Goal: Download file/media: Obtain a digital file from the website

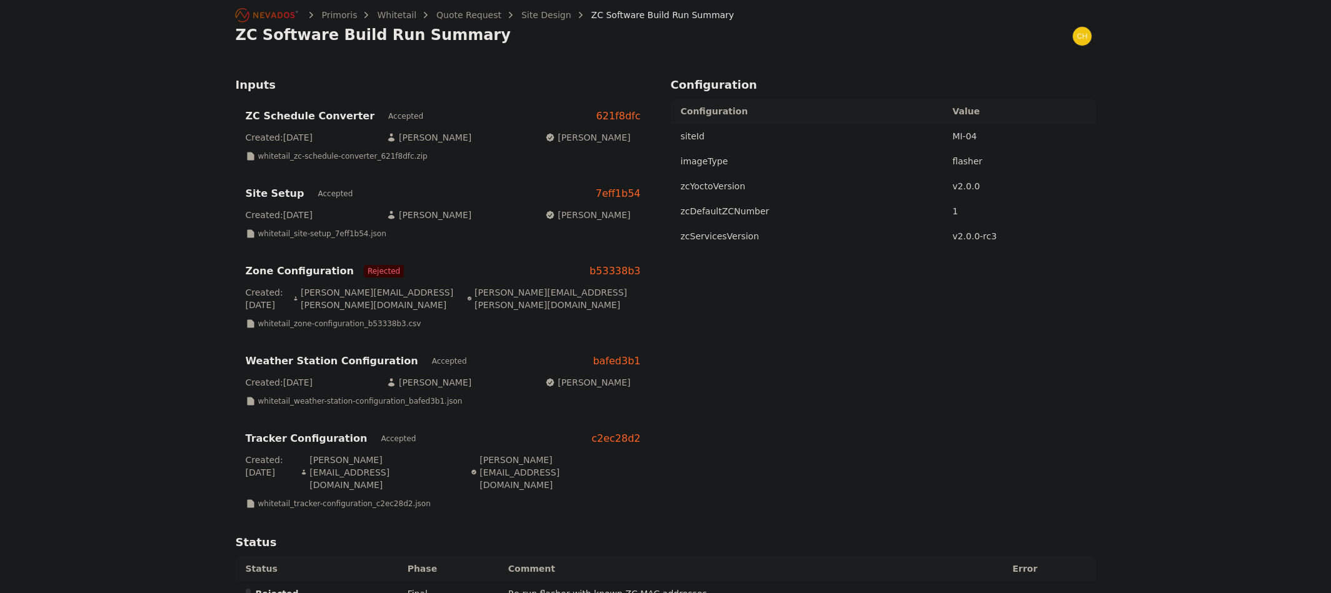
scroll to position [63, 0]
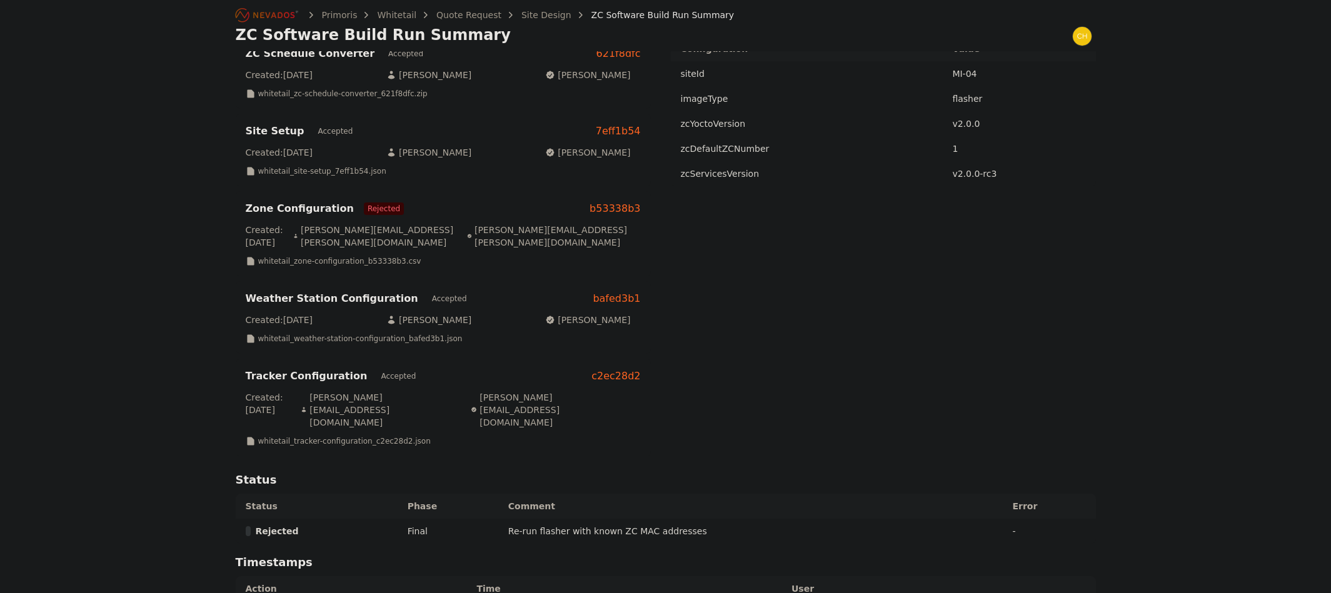
click at [271, 16] on icon "Breadcrumb" at bounding box center [267, 15] width 69 height 20
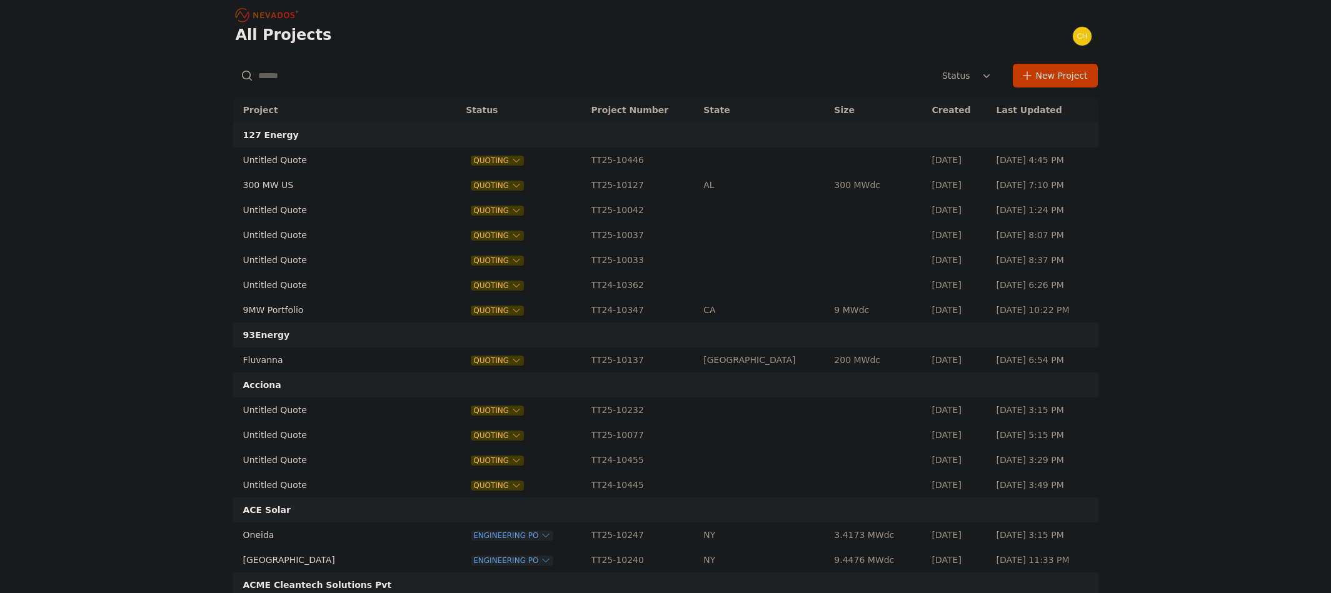
click at [365, 71] on input "text" at bounding box center [373, 75] width 280 height 23
type input "******"
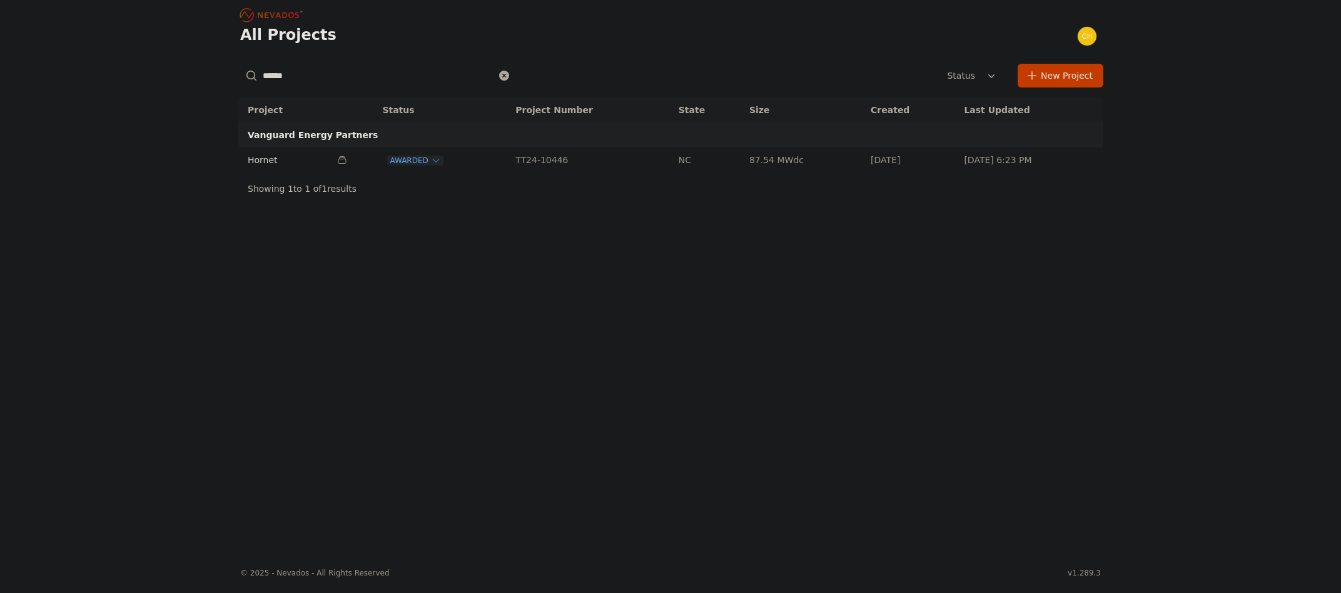
click at [269, 166] on td "Hornet" at bounding box center [284, 160] width 93 height 25
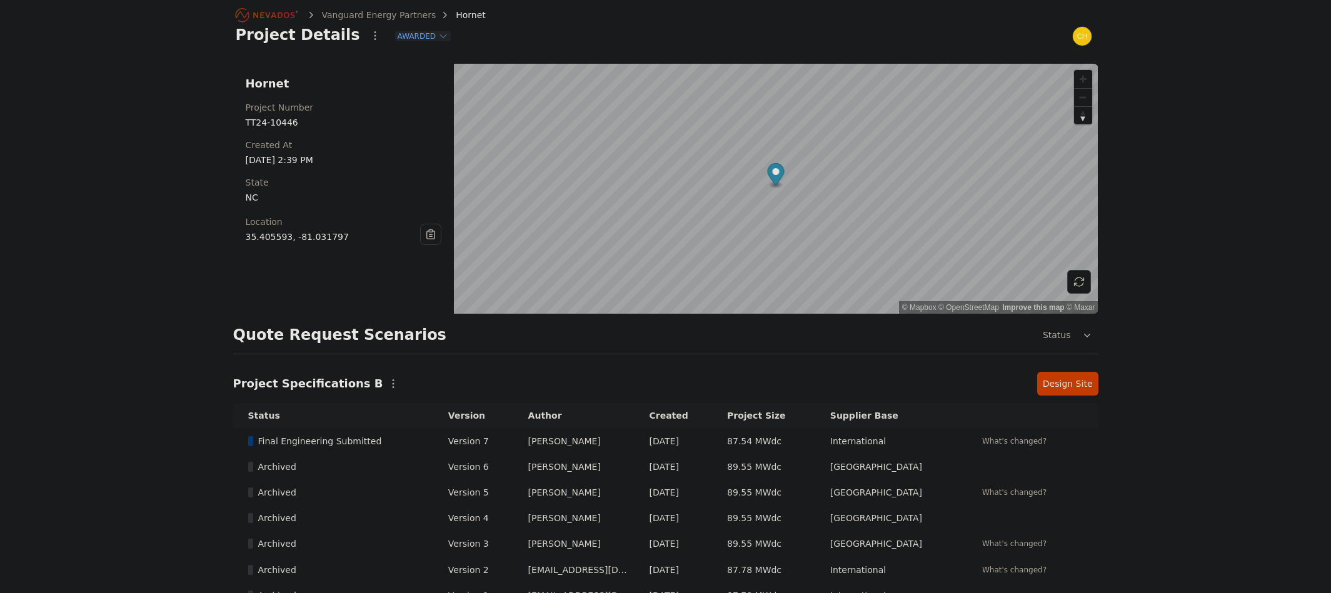
click at [1054, 379] on link "Design Site" at bounding box center [1067, 384] width 61 height 24
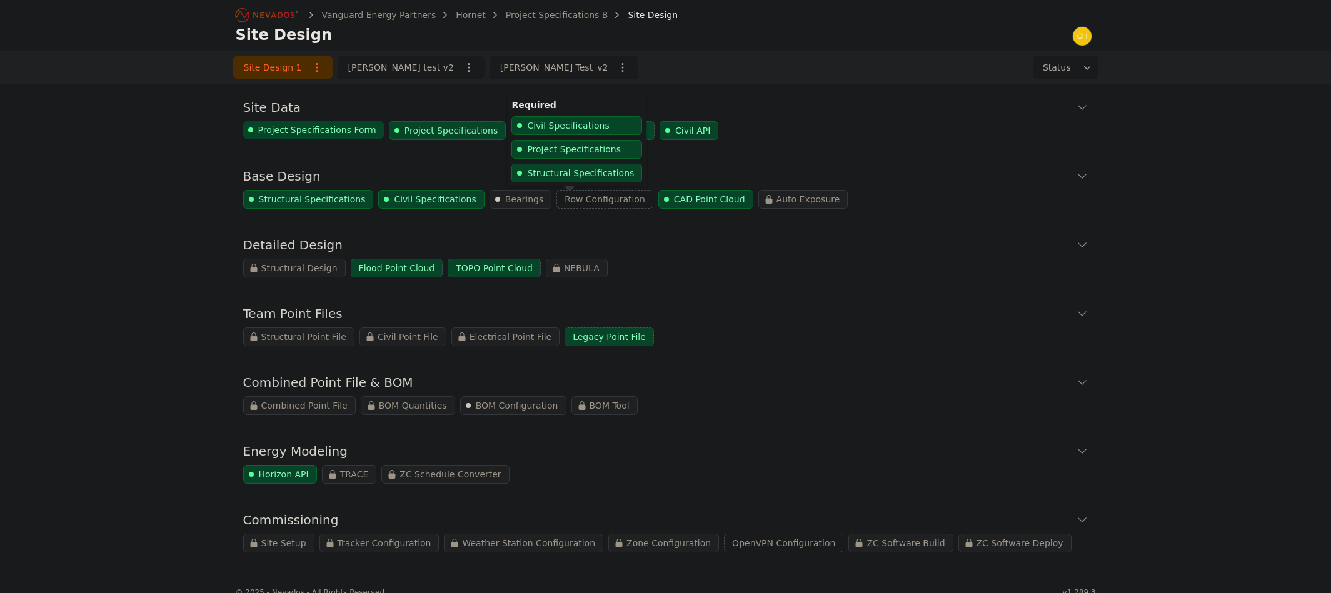
click at [565, 204] on span "Row Configuration" at bounding box center [605, 199] width 81 height 13
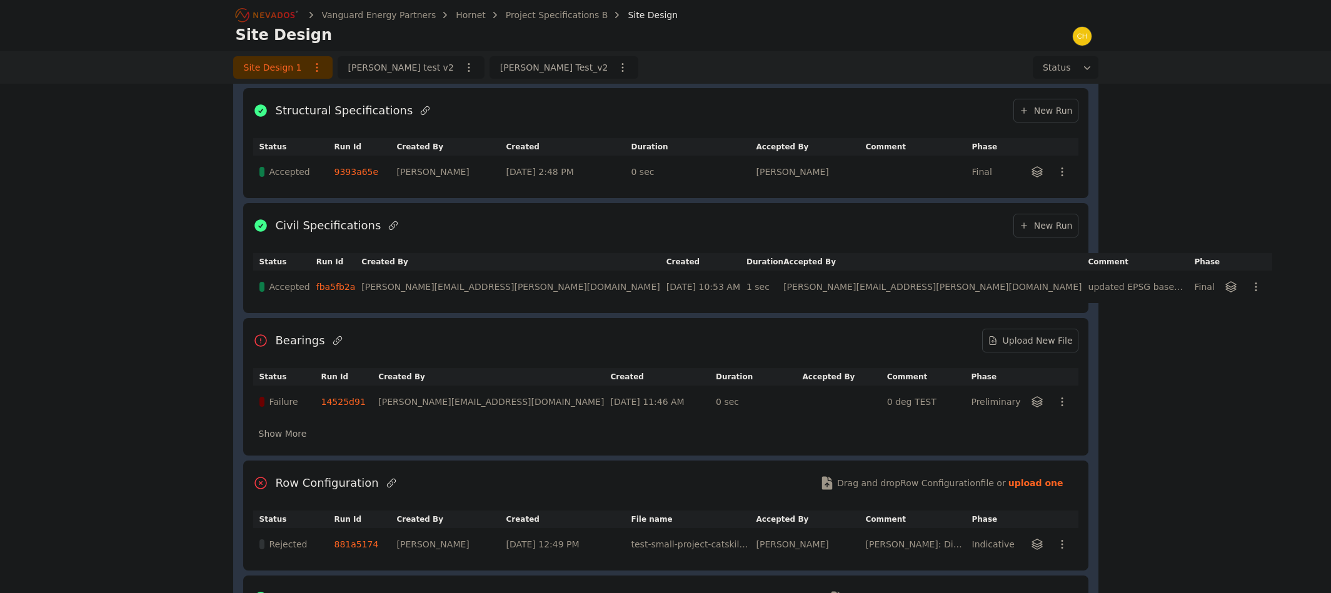
scroll to position [129, 0]
click at [364, 543] on link "881a5174" at bounding box center [357, 547] width 44 height 10
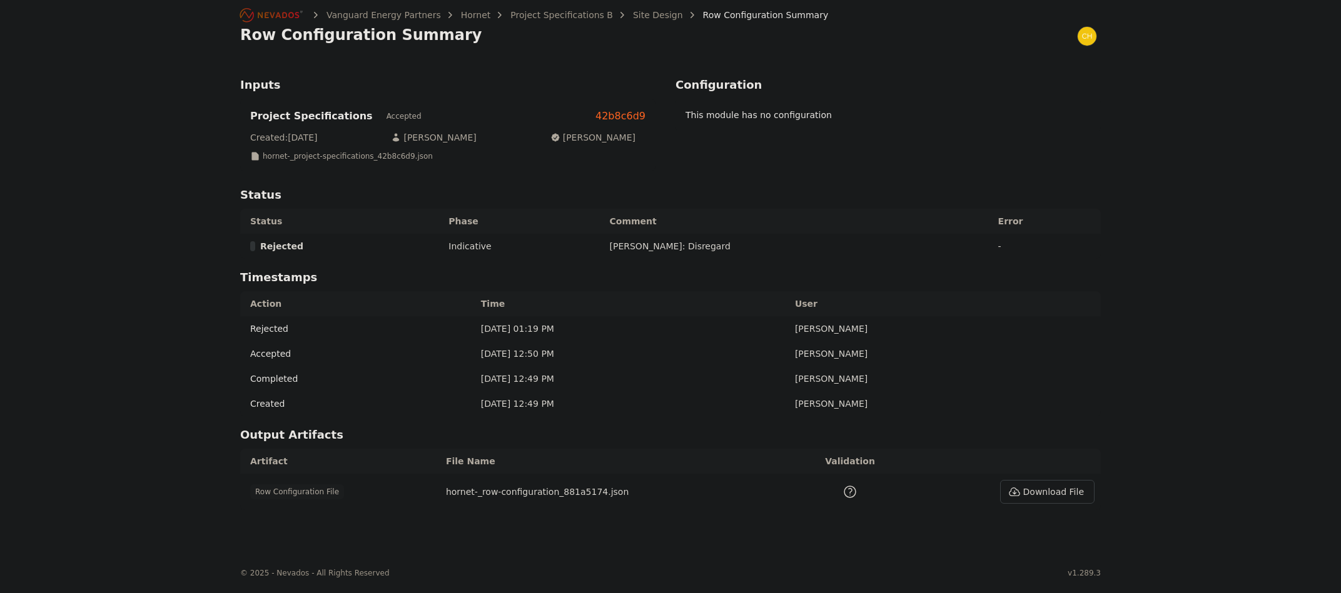
click at [381, 158] on p "hornet-_project-specifications_42b8c6d9.json" at bounding box center [348, 156] width 170 height 10
click at [1054, 497] on button "Download File" at bounding box center [1047, 492] width 94 height 24
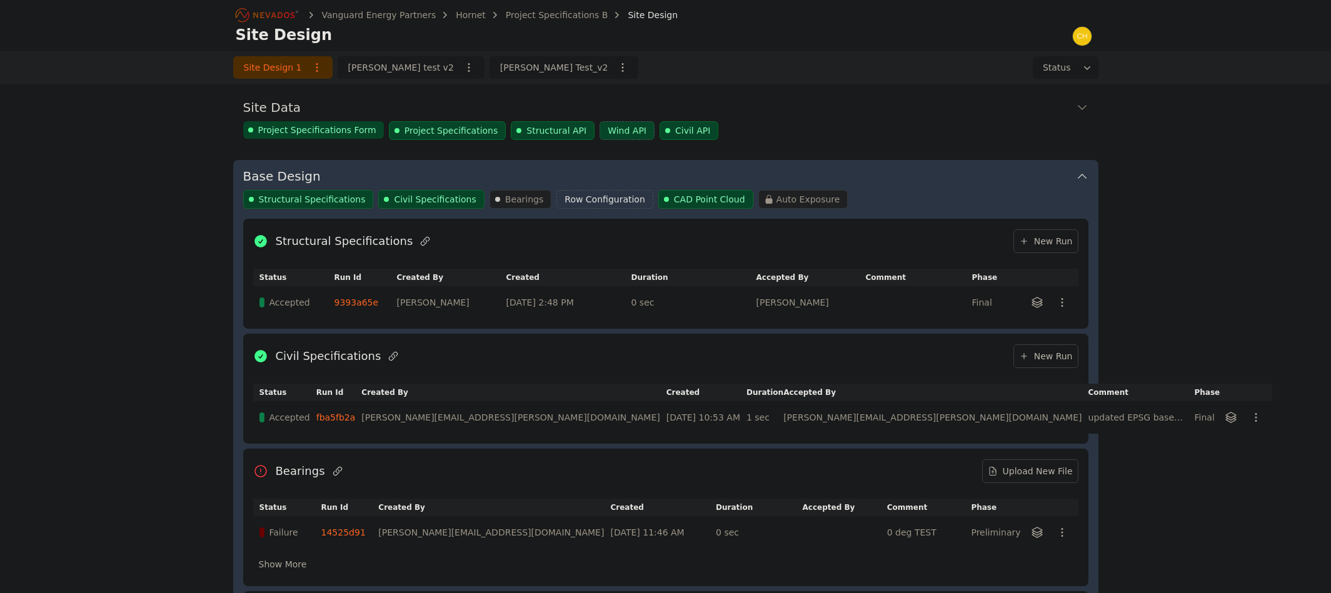
click at [363, 304] on link "9393a65e" at bounding box center [357, 303] width 44 height 10
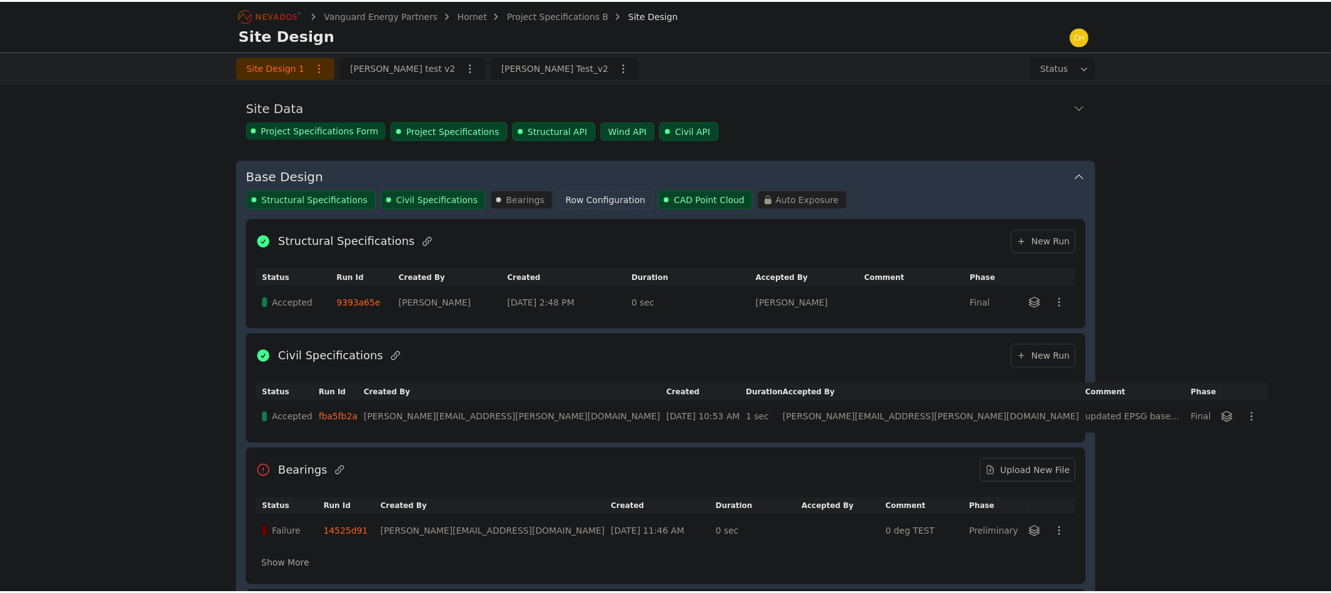
scroll to position [66, 0]
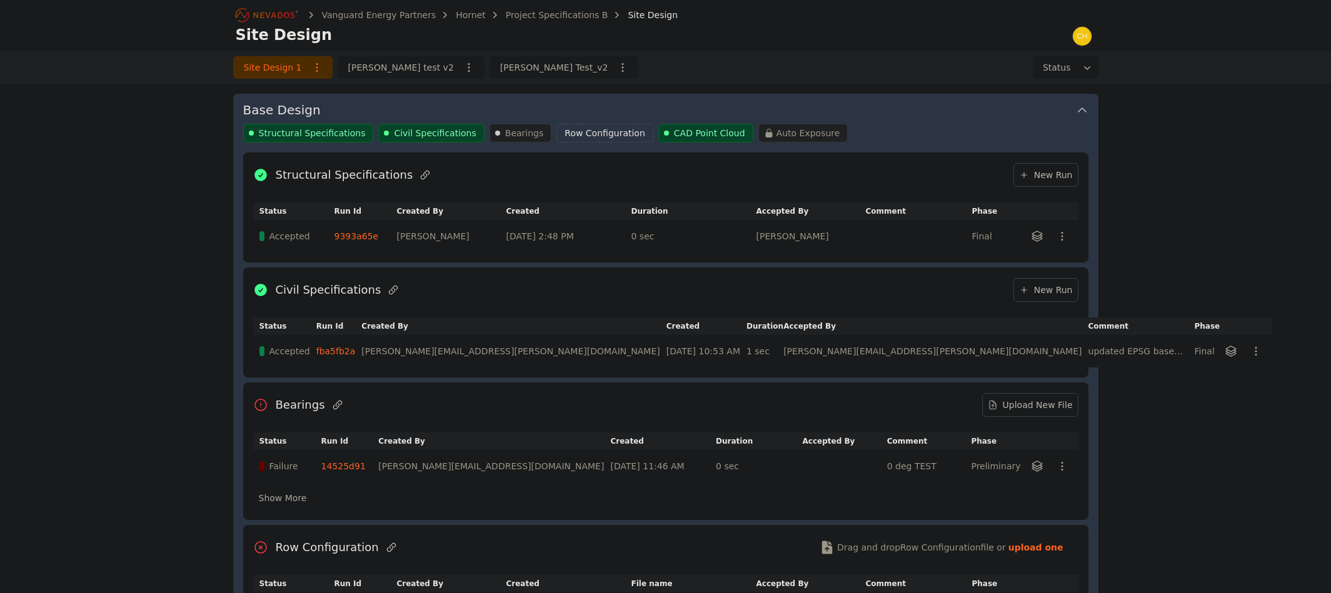
click at [356, 350] on link "fba5fb2a" at bounding box center [335, 351] width 39 height 10
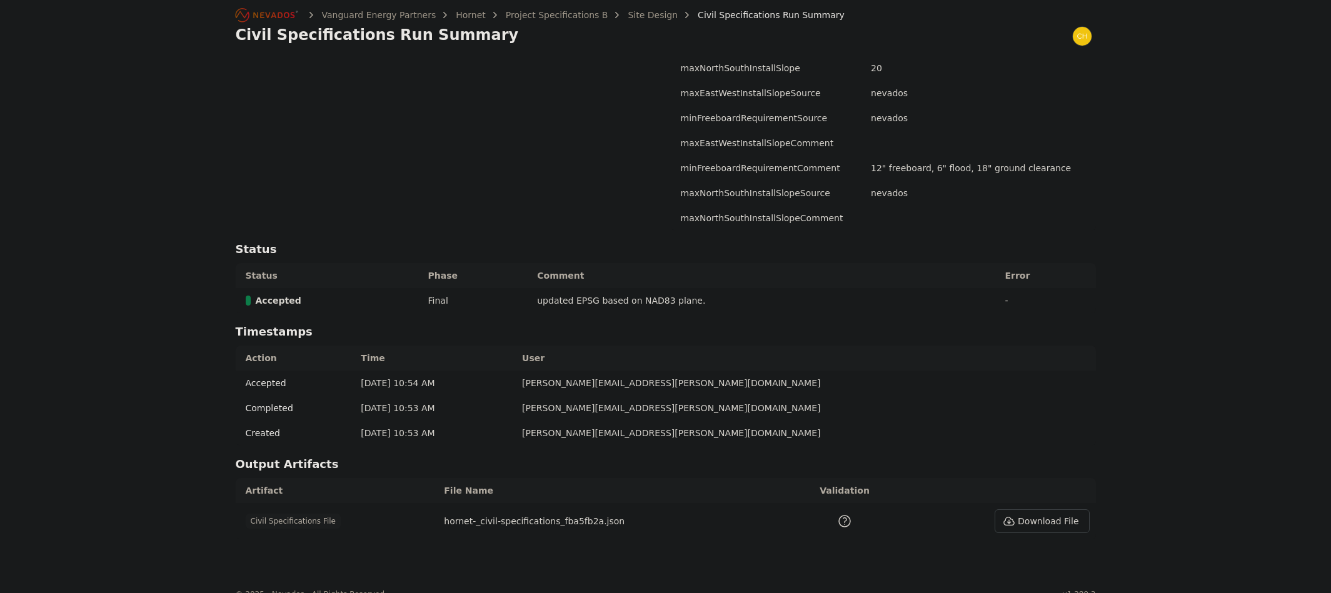
scroll to position [740, 0]
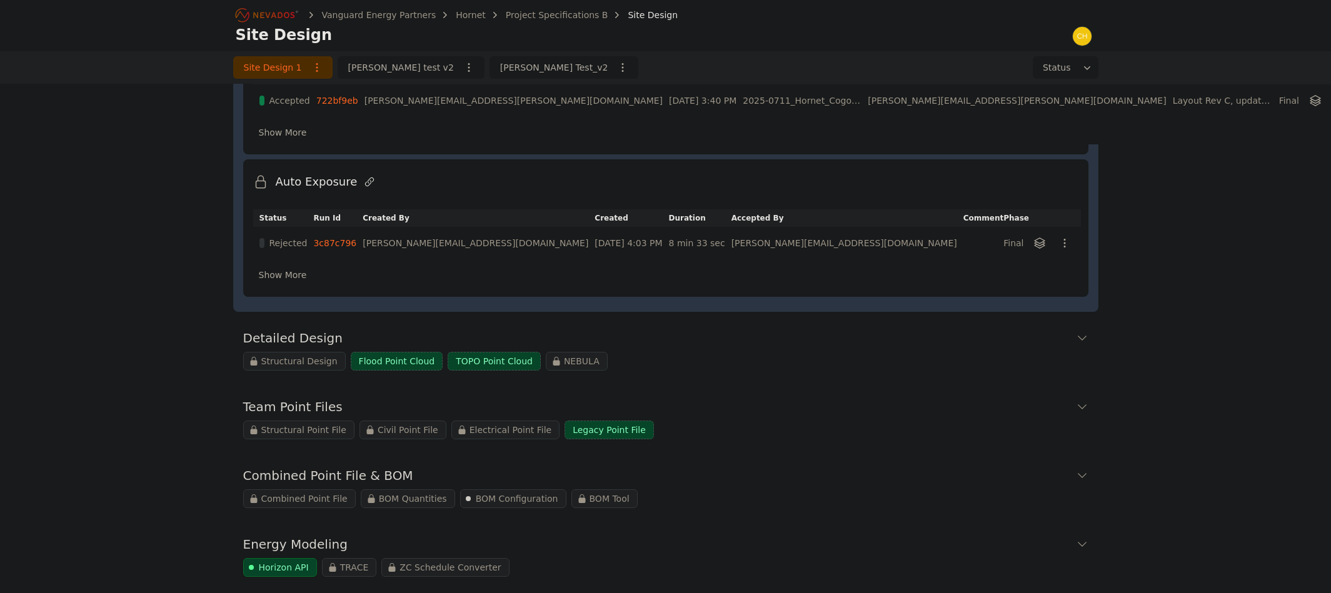
scroll to position [692, 0]
click at [894, 363] on div "Structural Design Flood Point Cloud TOPO Point Cloud NEBULA" at bounding box center [665, 359] width 845 height 19
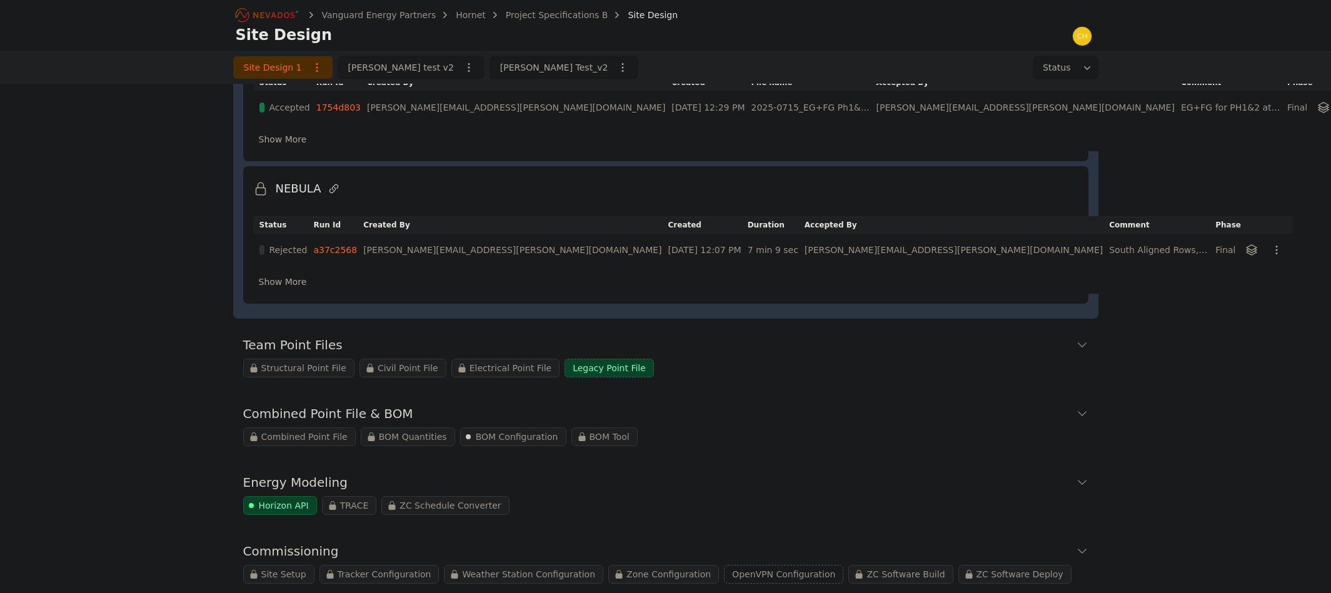
scroll to position [135, 0]
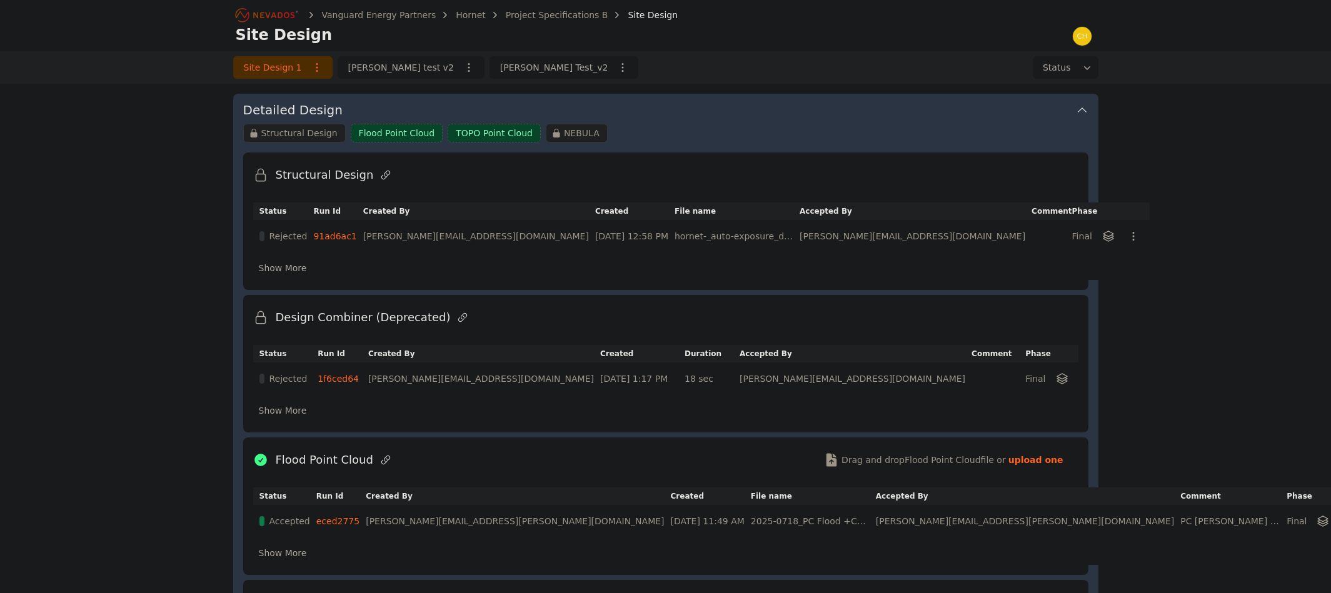
click at [356, 237] on link "91ad6ac1" at bounding box center [334, 236] width 43 height 10
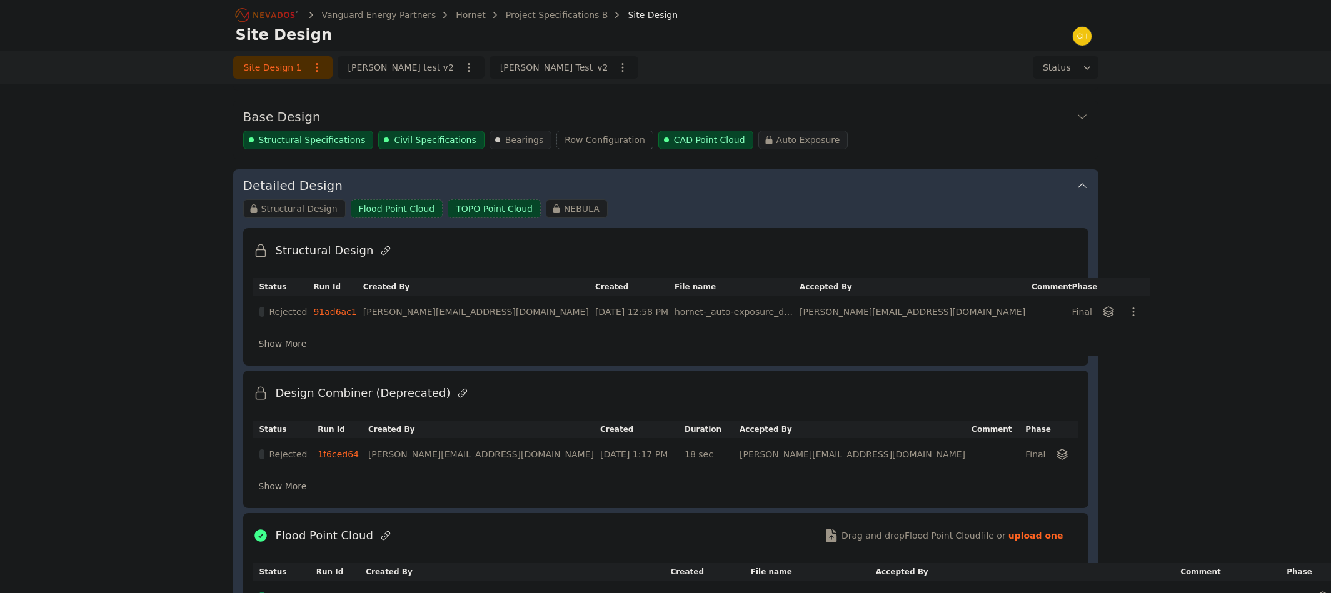
scroll to position [135, 0]
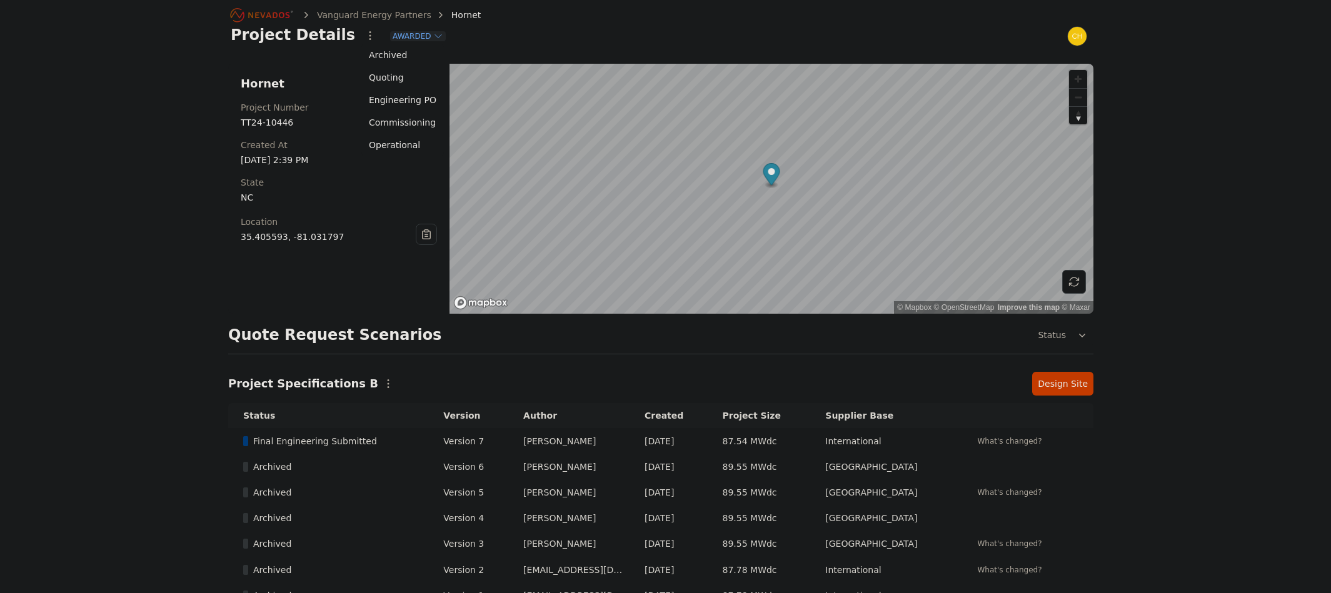
click at [410, 33] on span "Awarded" at bounding box center [418, 36] width 56 height 10
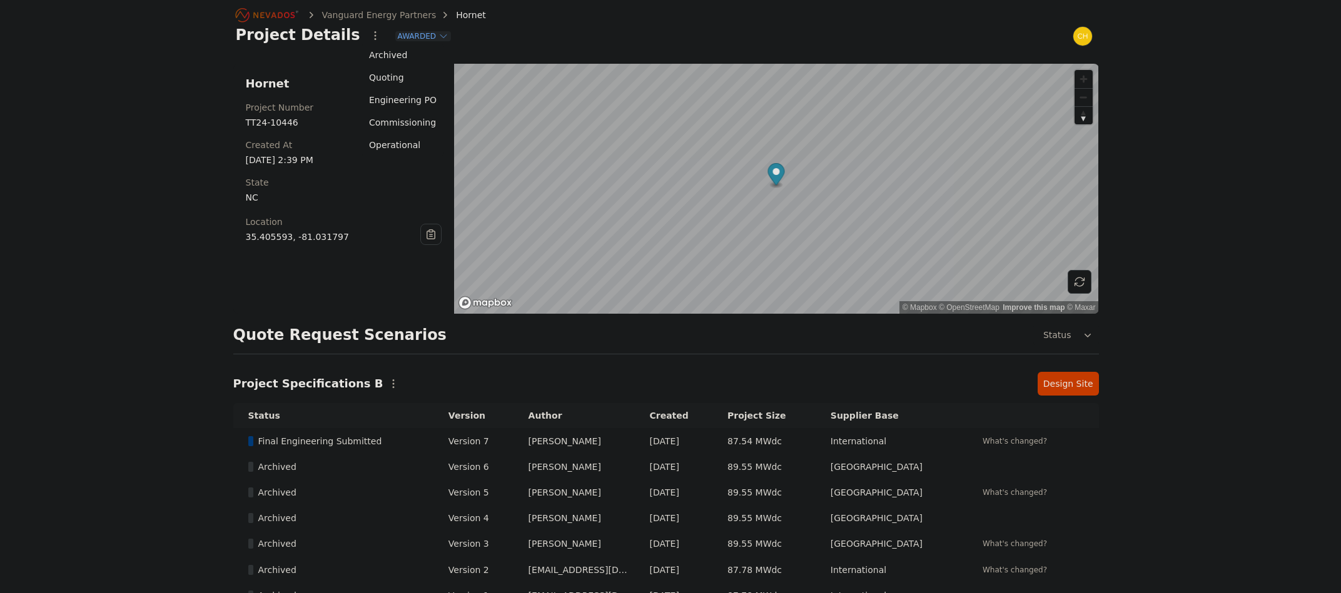
click at [66, 101] on div "Vanguard Energy Partners Hornet Project Details Awarded Hornet Project Number T…" at bounding box center [665, 320] width 1331 height 641
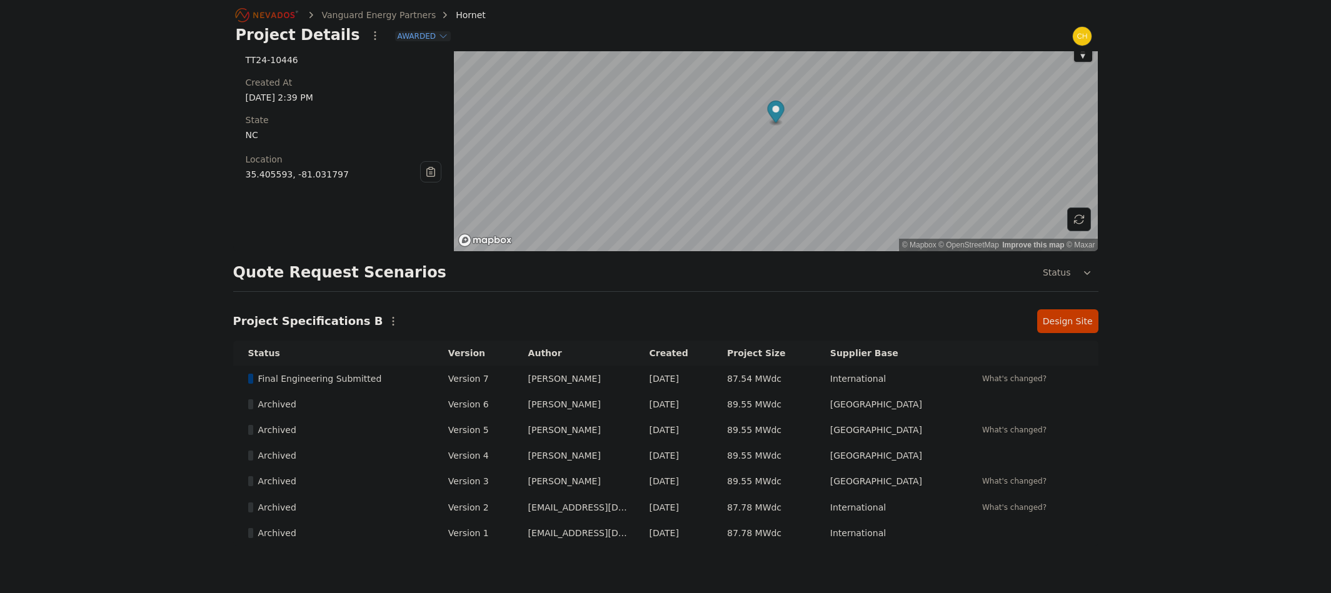
scroll to position [88, 0]
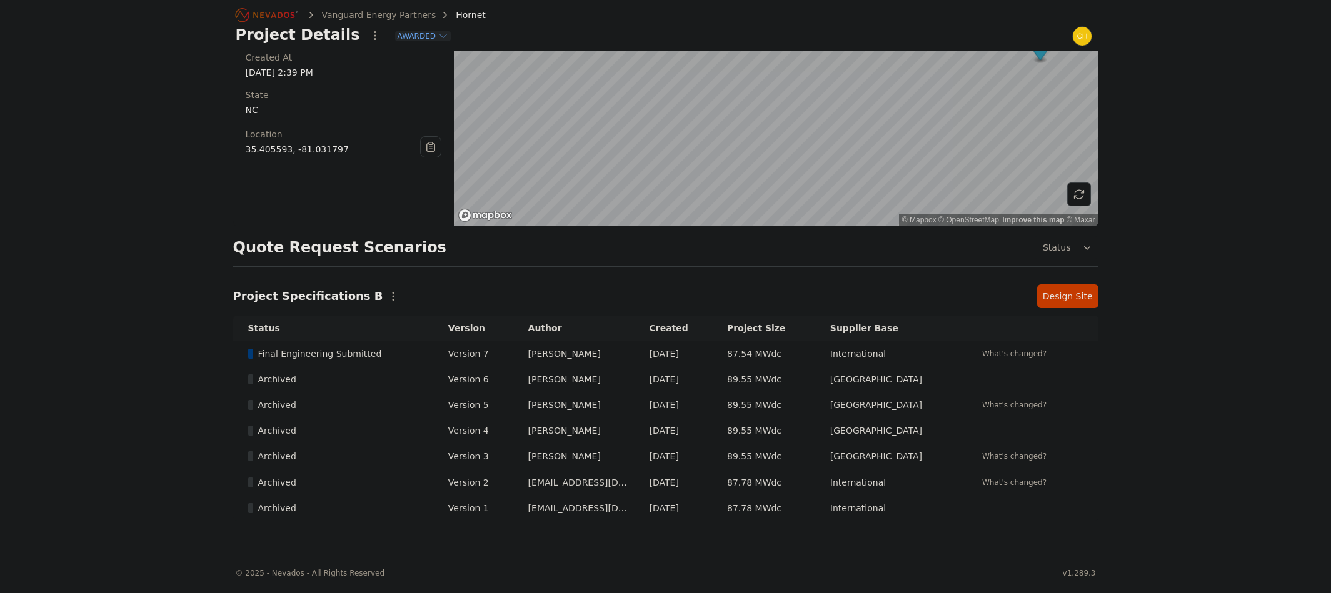
click at [283, 16] on icon "Breadcrumb" at bounding box center [267, 15] width 69 height 20
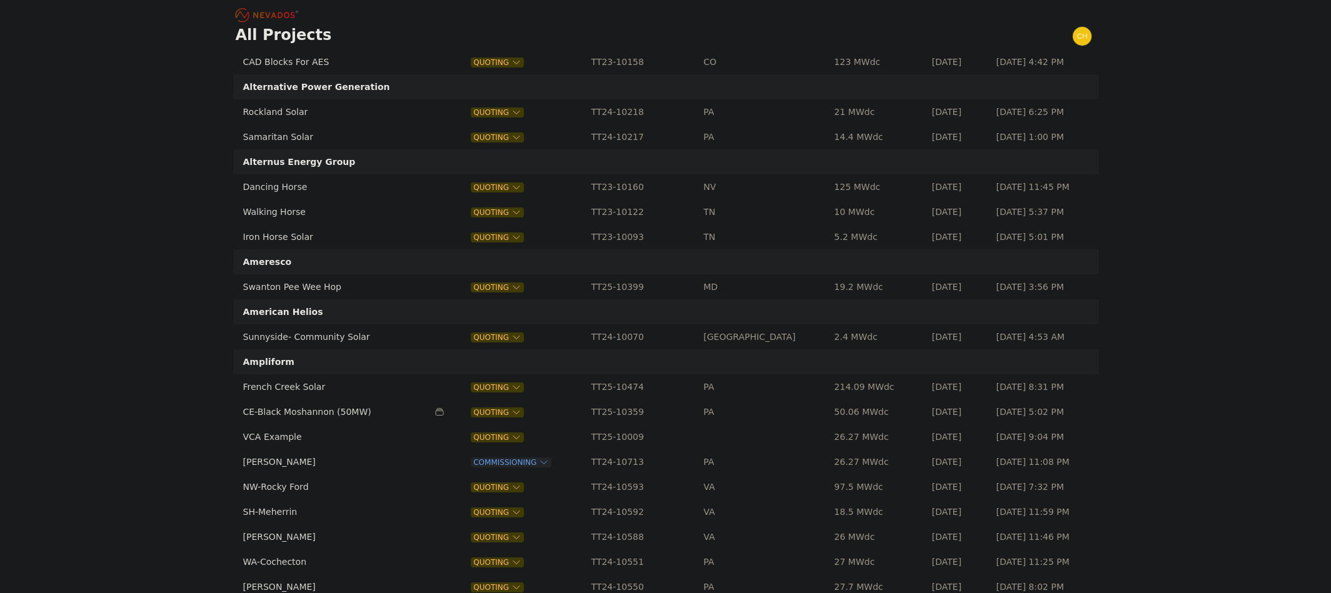
scroll to position [1063, 0]
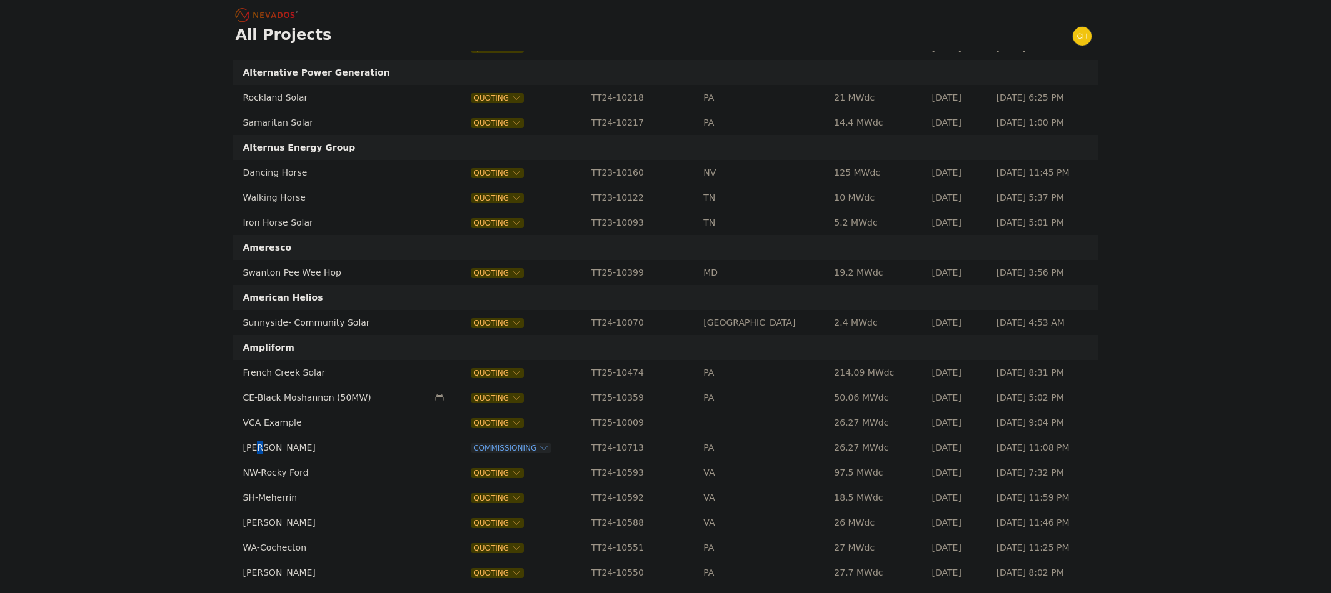
click at [261, 446] on td "WS-Sarish" at bounding box center [331, 447] width 196 height 25
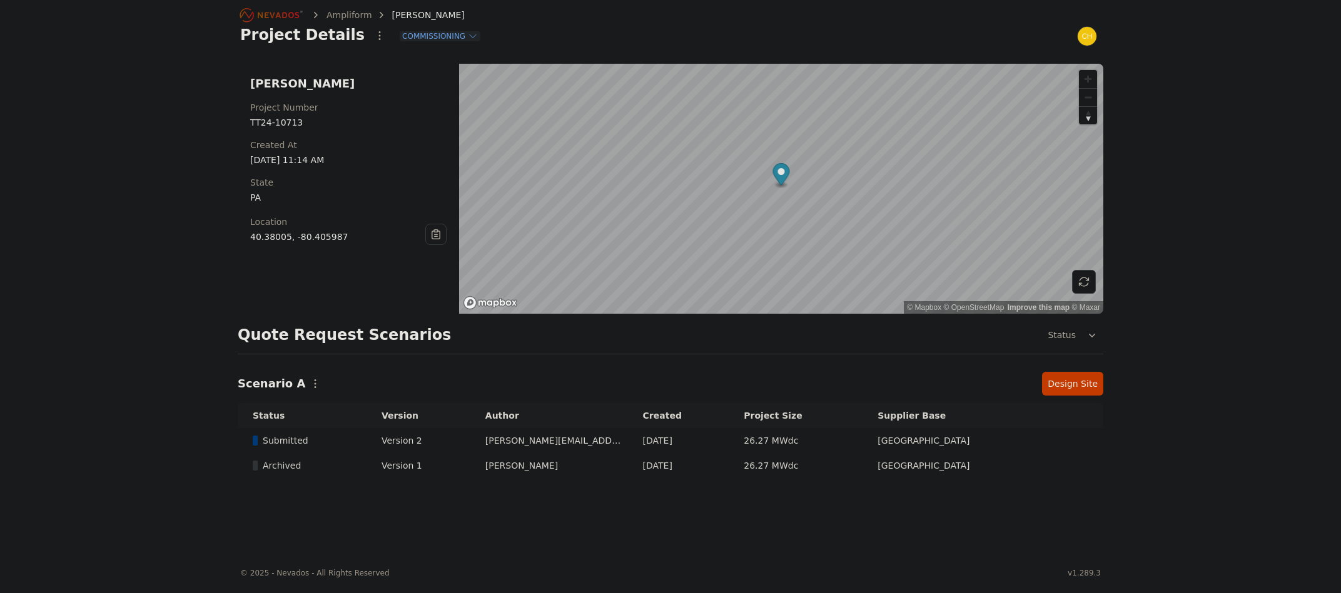
click at [1071, 326] on button "Status" at bounding box center [1070, 335] width 66 height 23
click at [309, 388] on icon "button" at bounding box center [315, 384] width 13 height 13
click at [373, 39] on icon "button" at bounding box center [379, 35] width 13 height 13
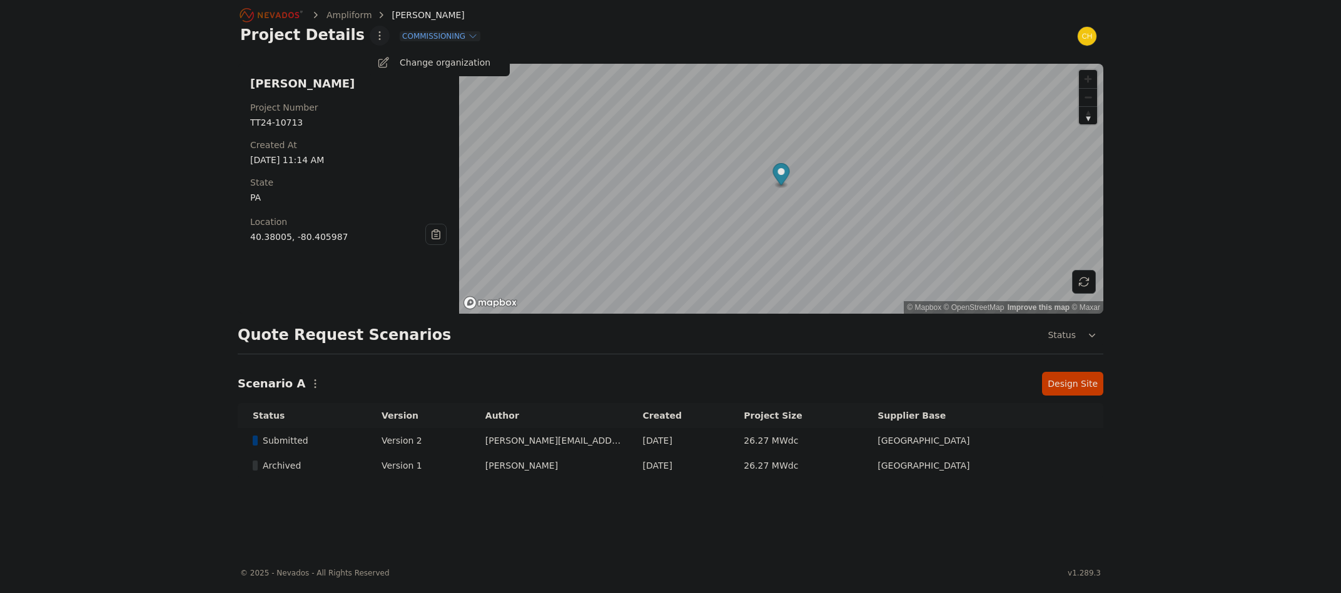
click at [1087, 388] on div "Ampliform WS-Sarish Project Details Change organization Commissioning WS-Sarish…" at bounding box center [670, 276] width 1341 height 553
click at [1099, 386] on link "Design Site" at bounding box center [1072, 384] width 61 height 24
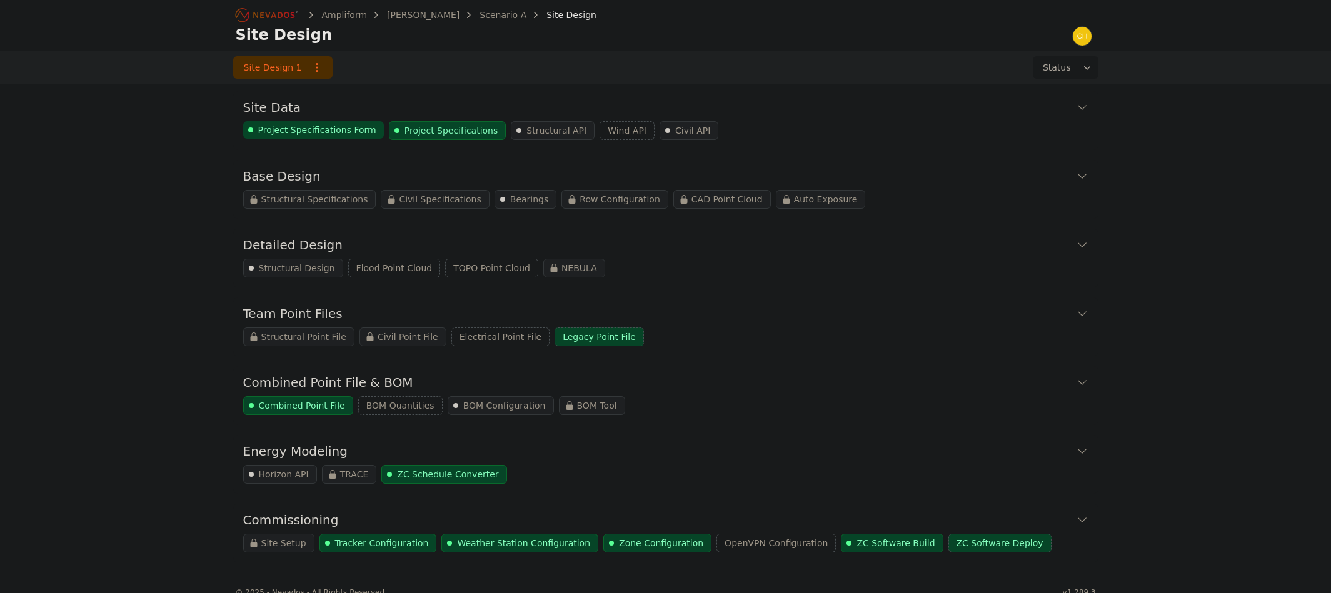
scroll to position [19, 0]
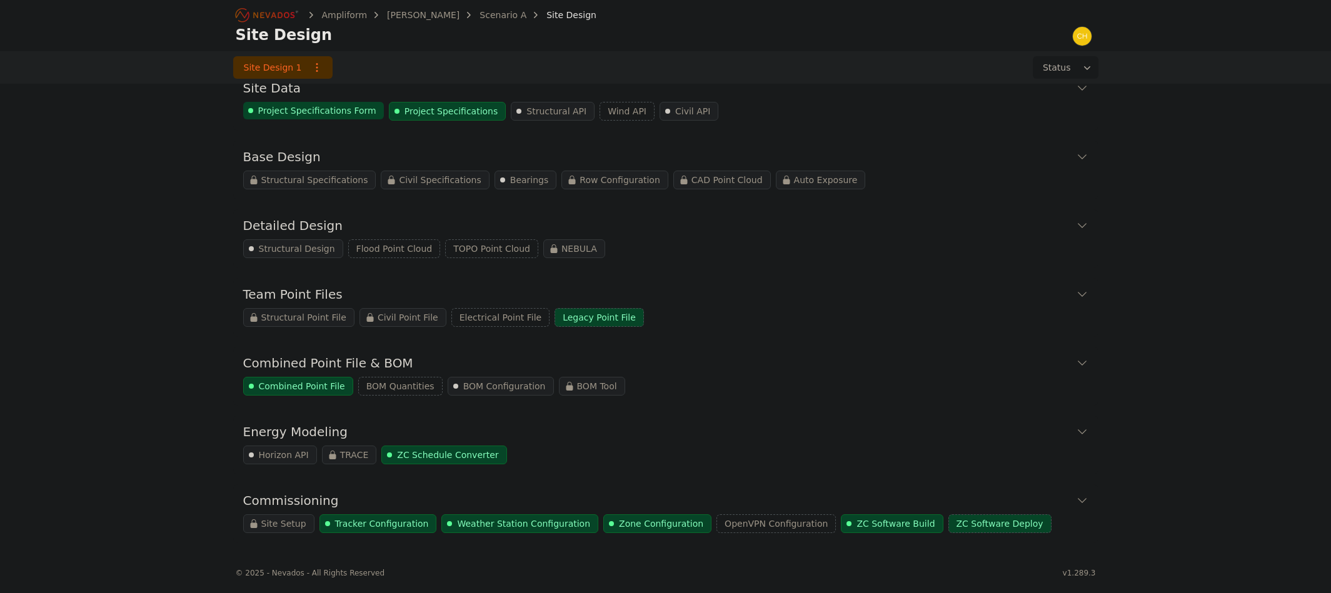
click at [356, 534] on div "Commissioning Site Setup Tracker Configuration Weather Station Configuration Zo…" at bounding box center [665, 514] width 865 height 59
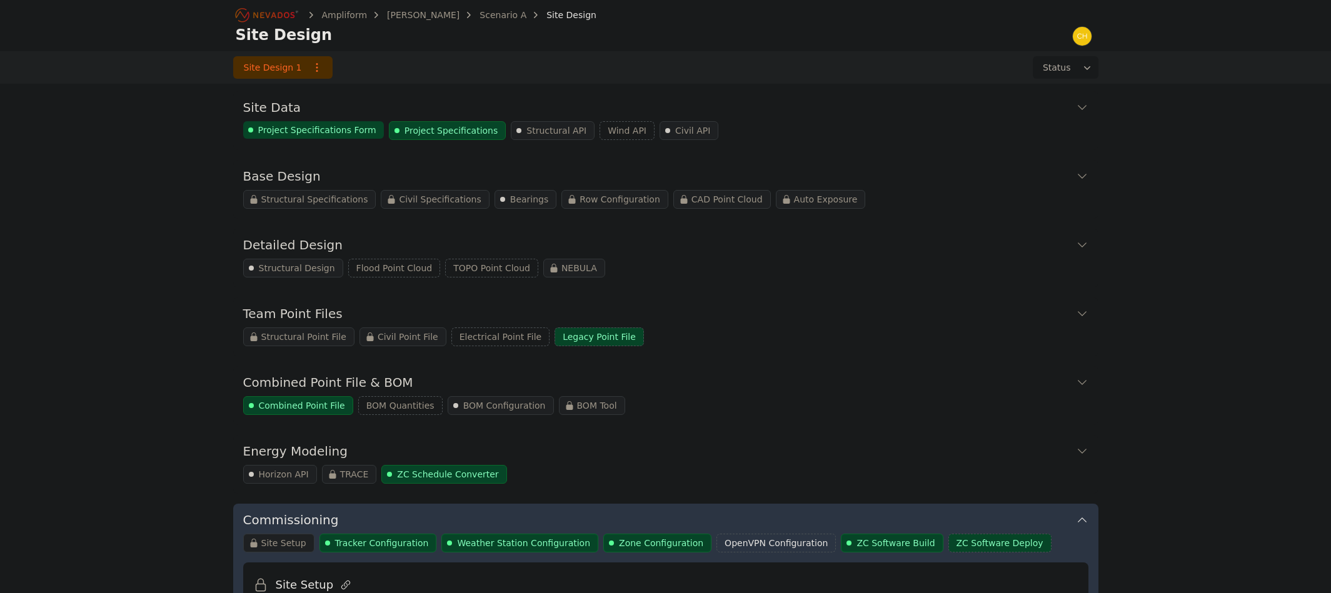
click at [1078, 393] on button "Combined Point File & BOM" at bounding box center [665, 381] width 845 height 30
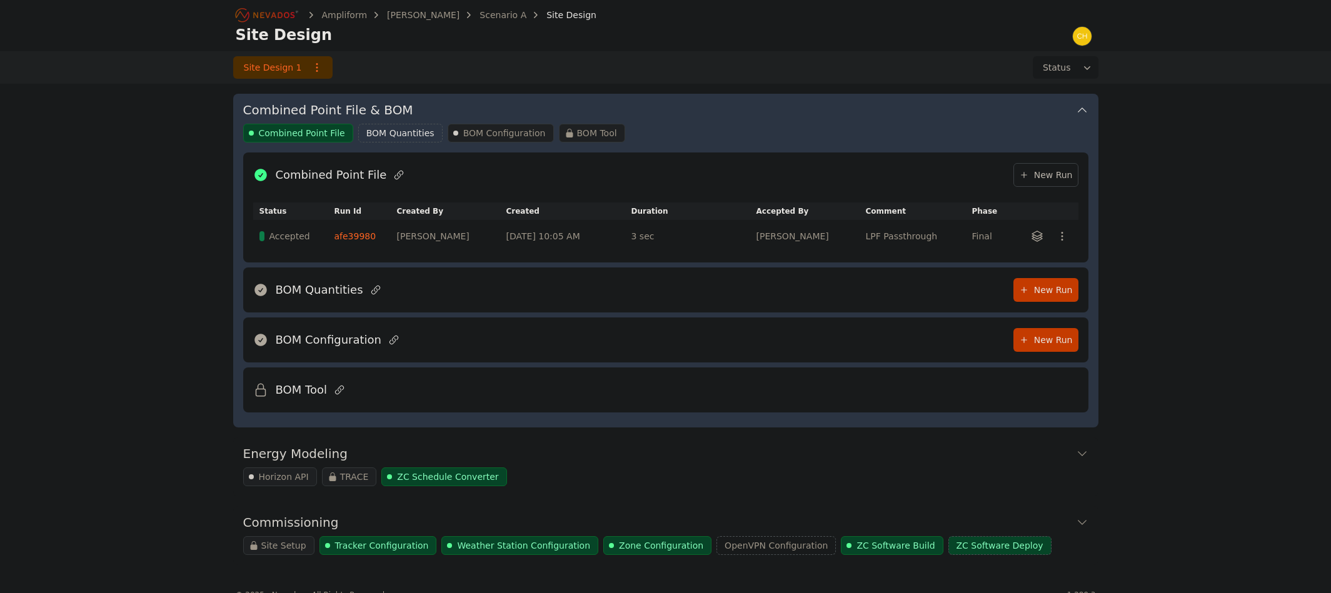
click at [362, 231] on link "afe39980" at bounding box center [356, 236] width 42 height 10
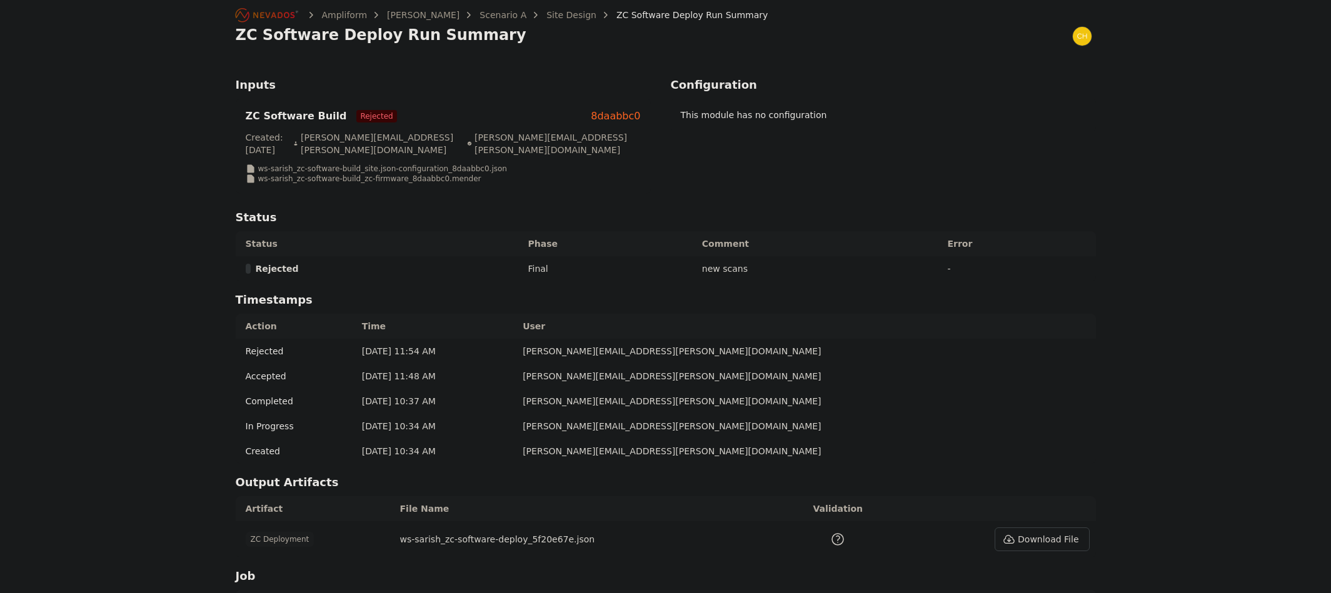
drag, startPoint x: 908, startPoint y: 180, endPoint x: 905, endPoint y: 164, distance: 16.4
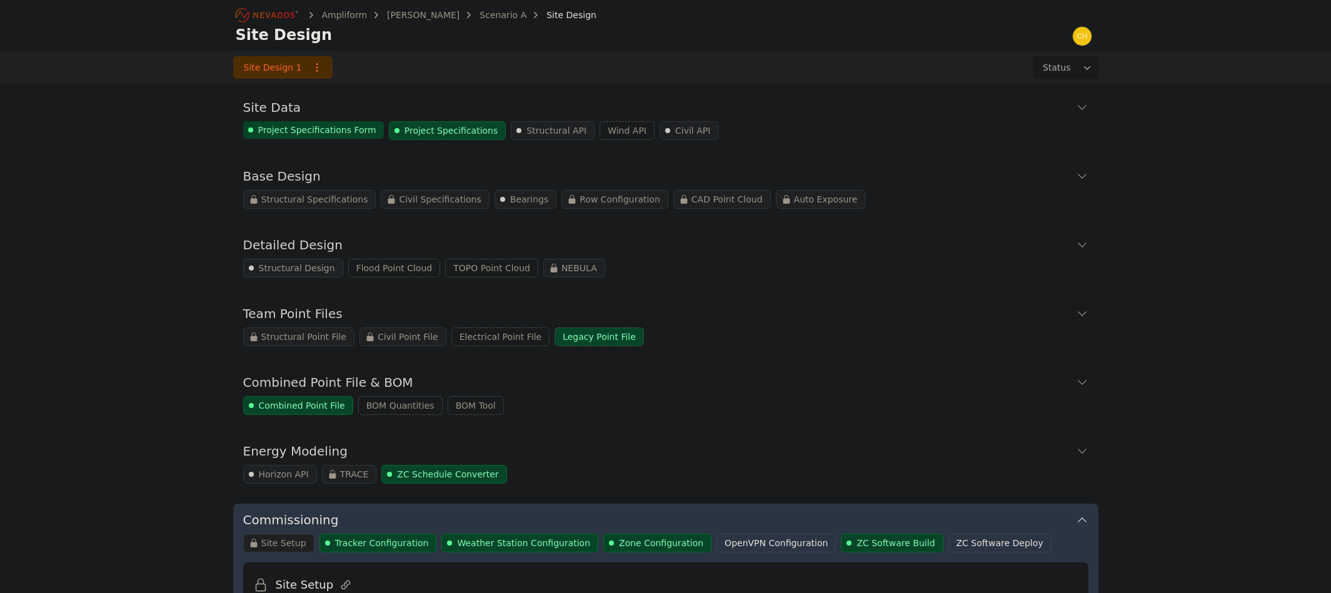
scroll to position [880, 0]
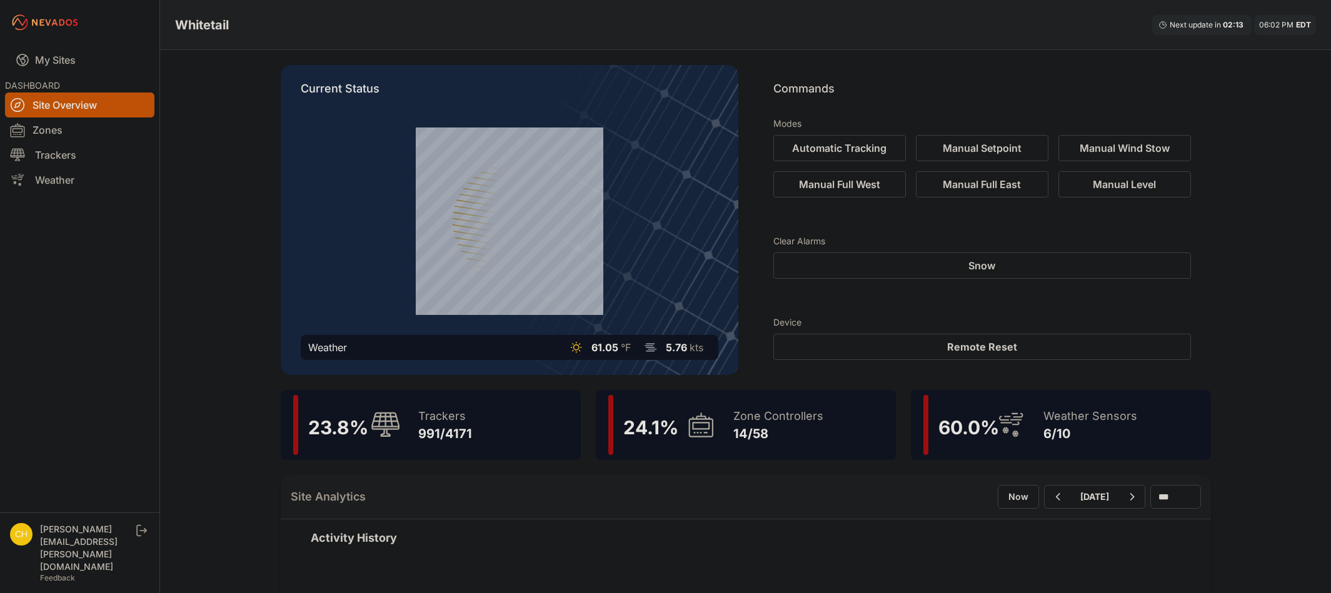
click at [760, 436] on div "14/58" at bounding box center [778, 434] width 90 height 18
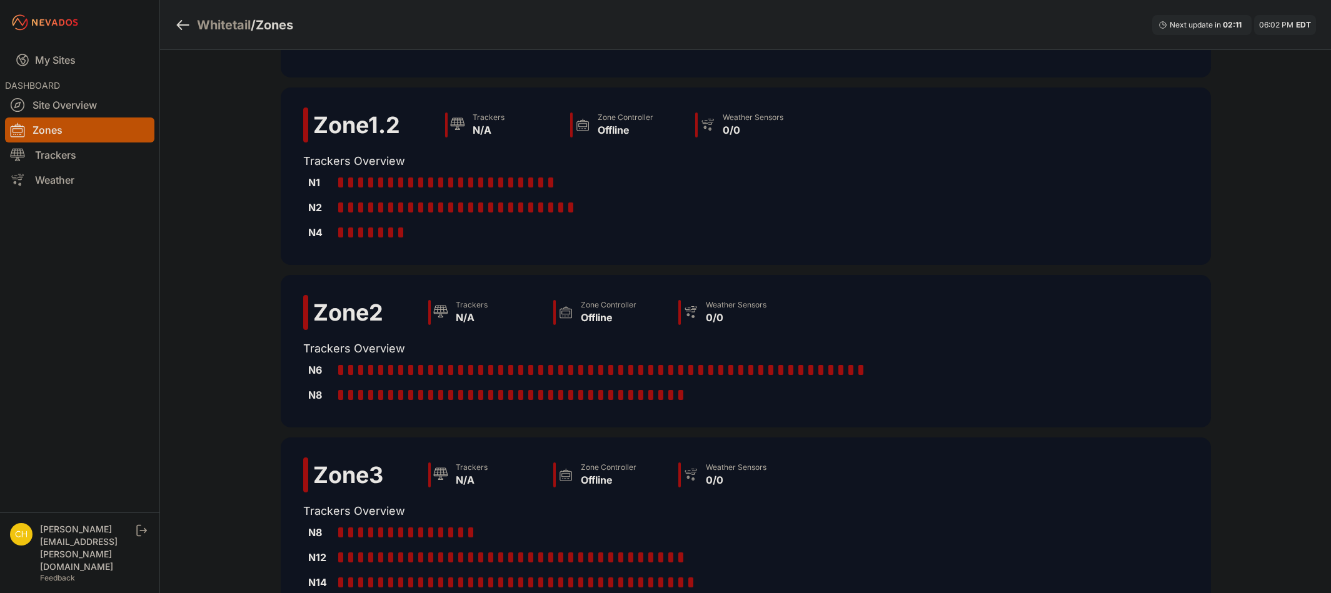
scroll to position [353, 0]
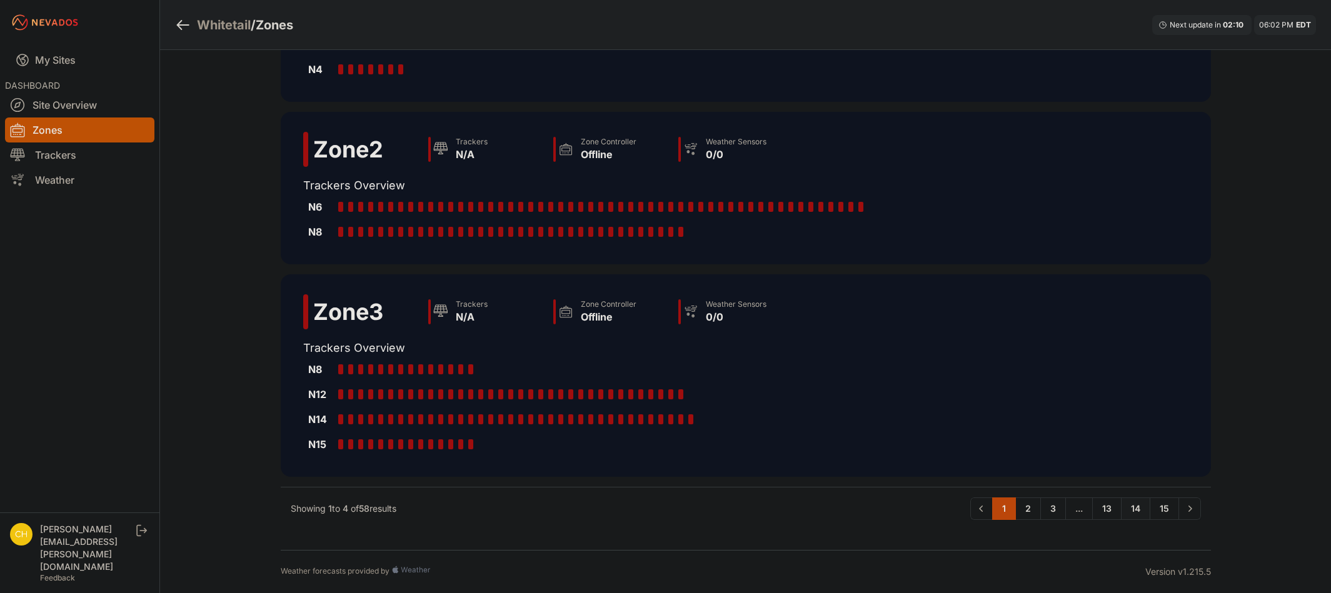
click at [1122, 513] on link "14" at bounding box center [1135, 509] width 29 height 23
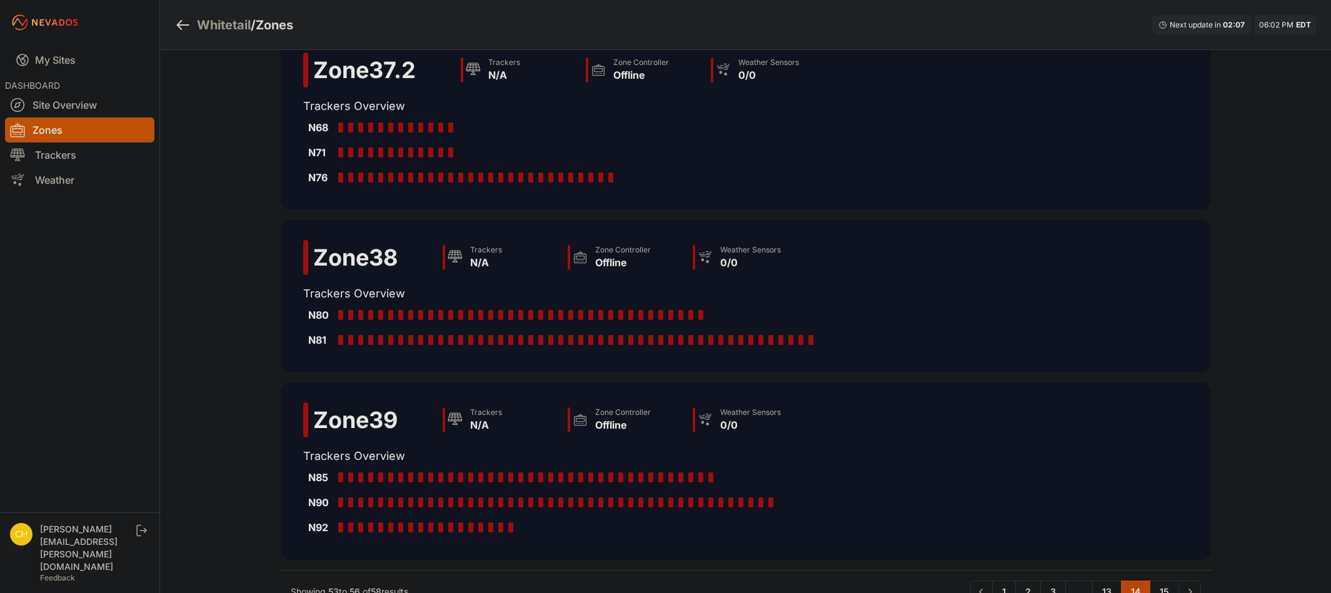
scroll to position [303, 0]
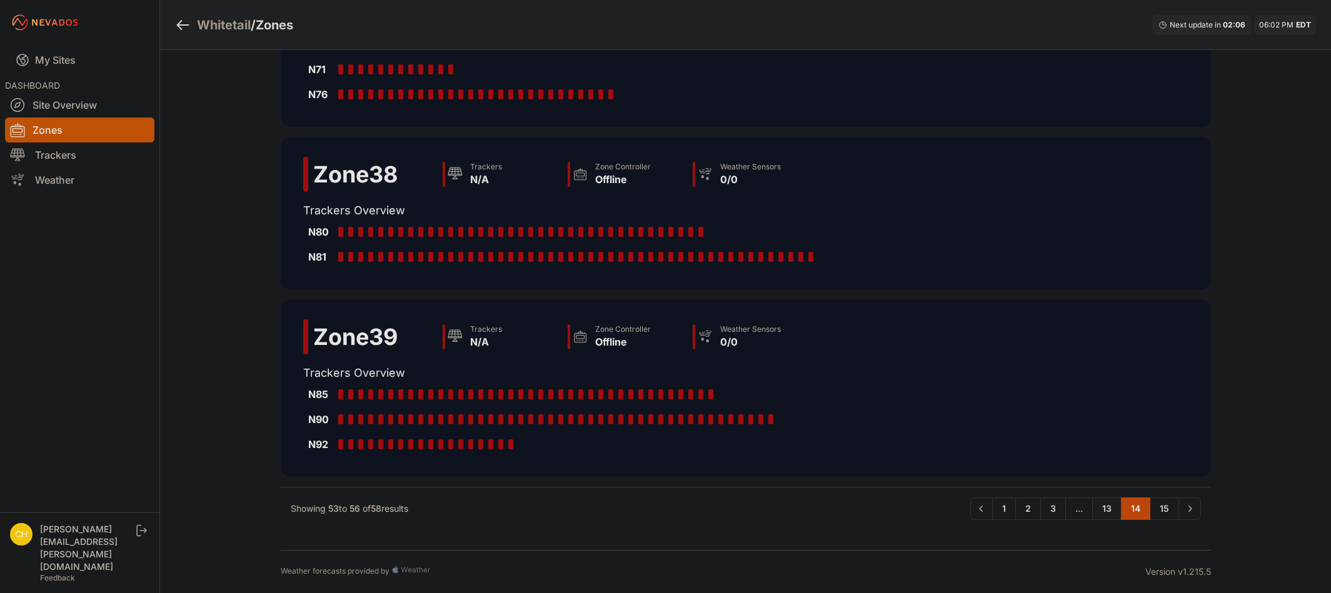
click at [1108, 508] on link "13" at bounding box center [1106, 509] width 29 height 23
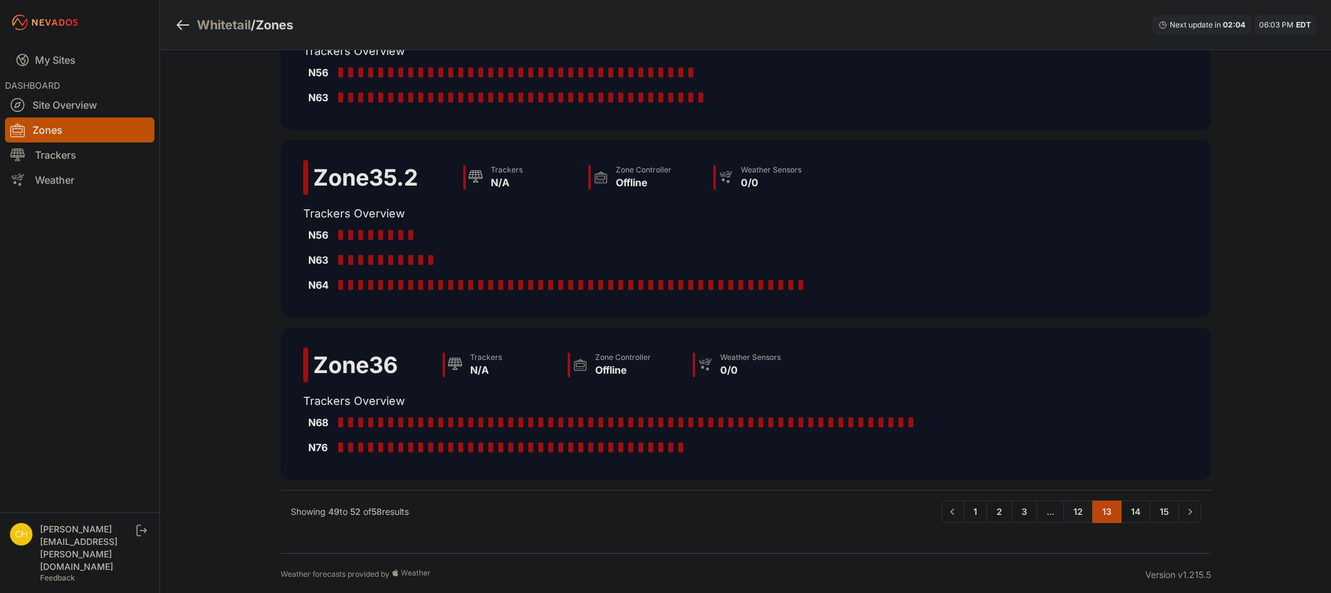
scroll to position [253, 0]
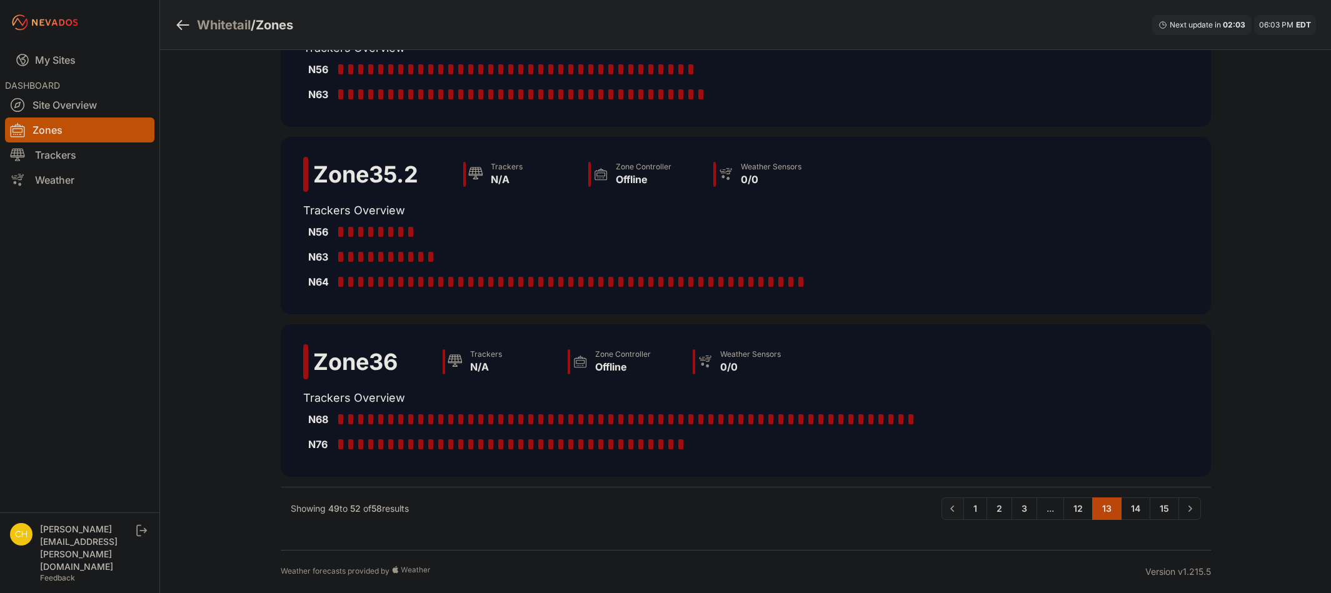
click at [955, 514] on icon "Pagination" at bounding box center [953, 509] width 13 height 13
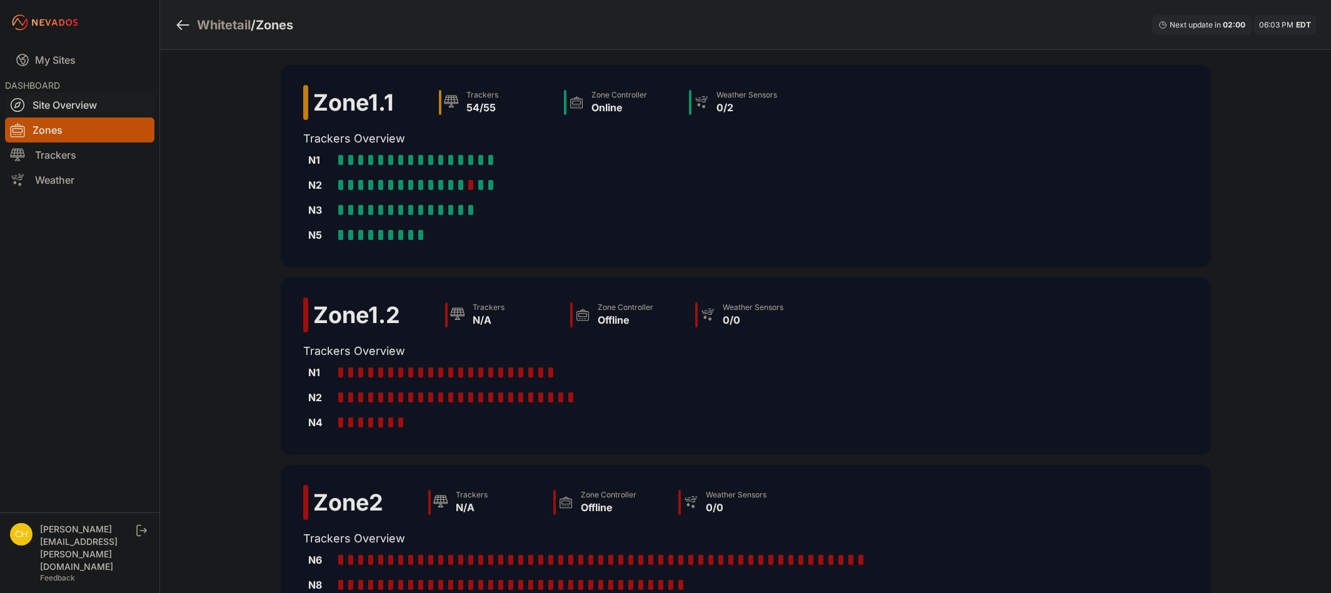
click at [56, 99] on link "Site Overview" at bounding box center [79, 105] width 149 height 25
